Goal: Task Accomplishment & Management: Use online tool/utility

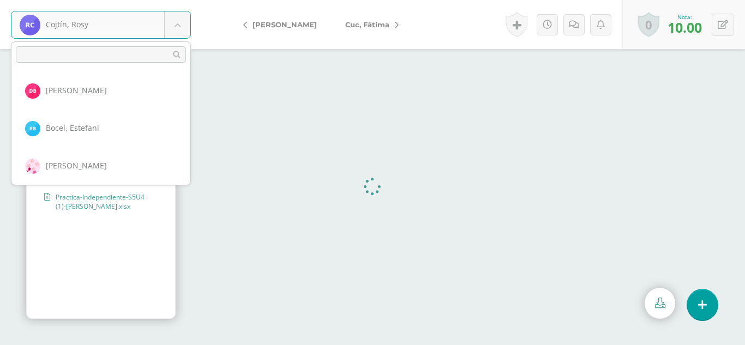
click at [183, 0] on body "Cojtín, Rosy Balam, Delia Bocel, Estefani Bocel, Rosalina Chumil, Yojana Cojtín…" at bounding box center [372, 0] width 745 height 0
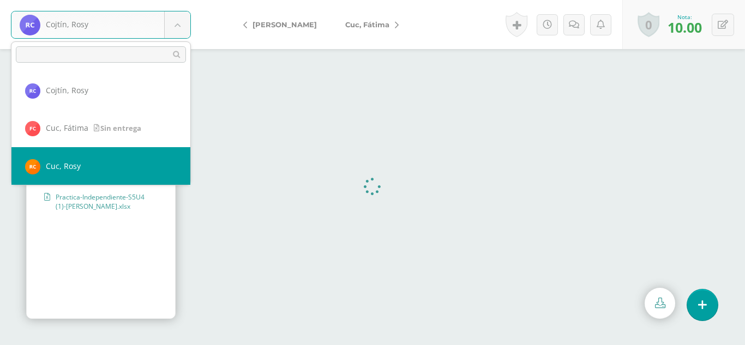
select select "244"
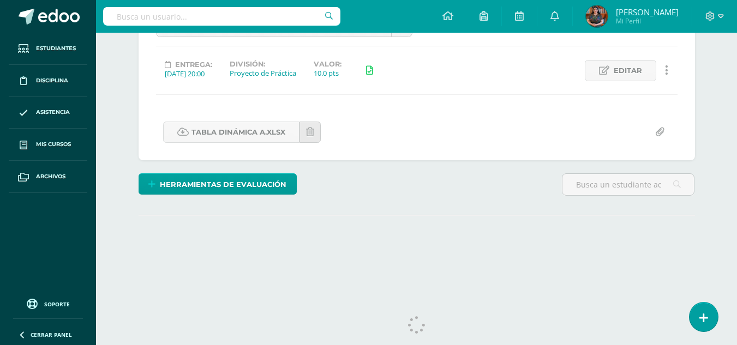
scroll to position [152, 0]
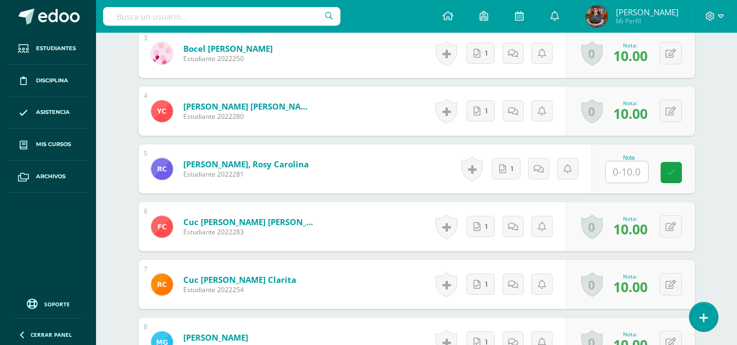
drag, startPoint x: 742, startPoint y: 28, endPoint x: 726, endPoint y: 238, distance: 211.1
click at [726, 238] on html "Estudiantes Disciplina Asistencia Mis cursos Archivos Soporte Ayuda Reportar un…" at bounding box center [368, 69] width 737 height 1070
click at [635, 173] on input "text" at bounding box center [626, 171] width 43 height 21
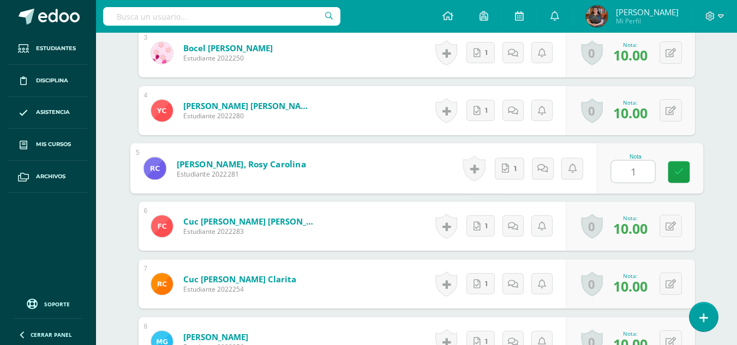
type input "10"
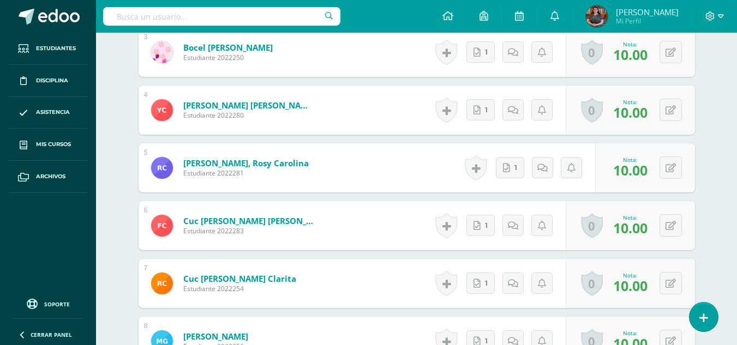
scroll to position [467, 0]
